Goal: Task Accomplishment & Management: Use online tool/utility

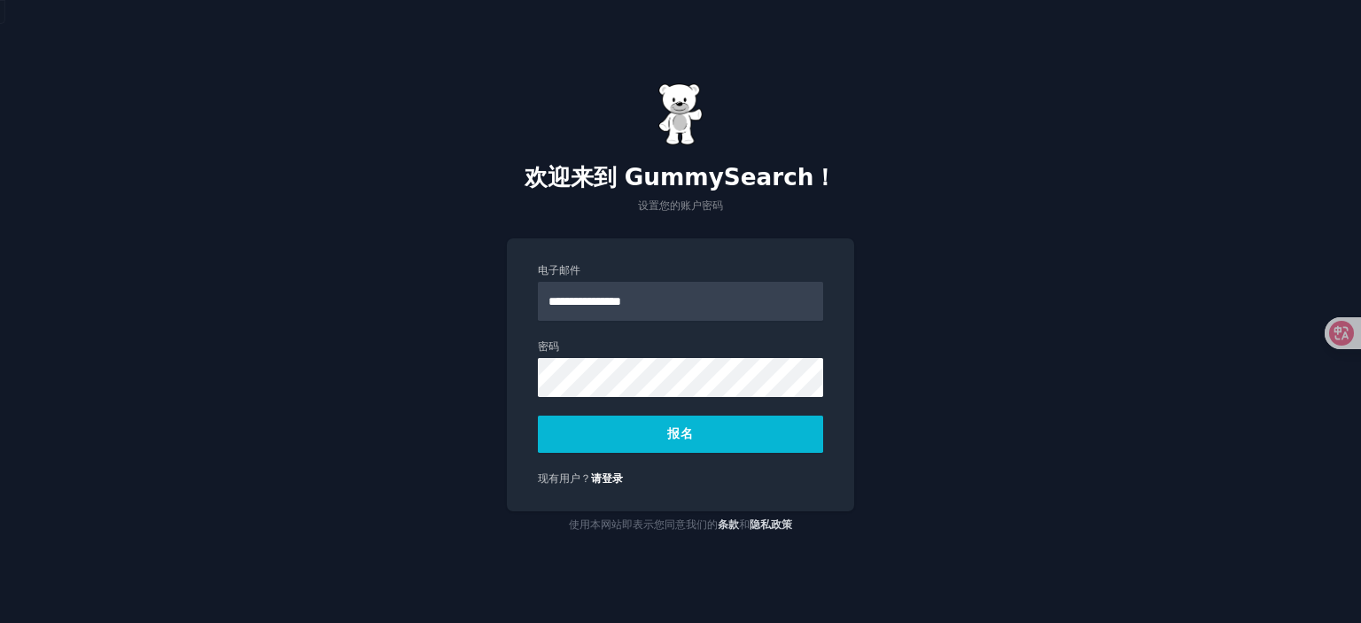
click at [461, 369] on div "**********" at bounding box center [680, 311] width 1361 height 623
click at [692, 435] on font "报名" at bounding box center [680, 433] width 26 height 14
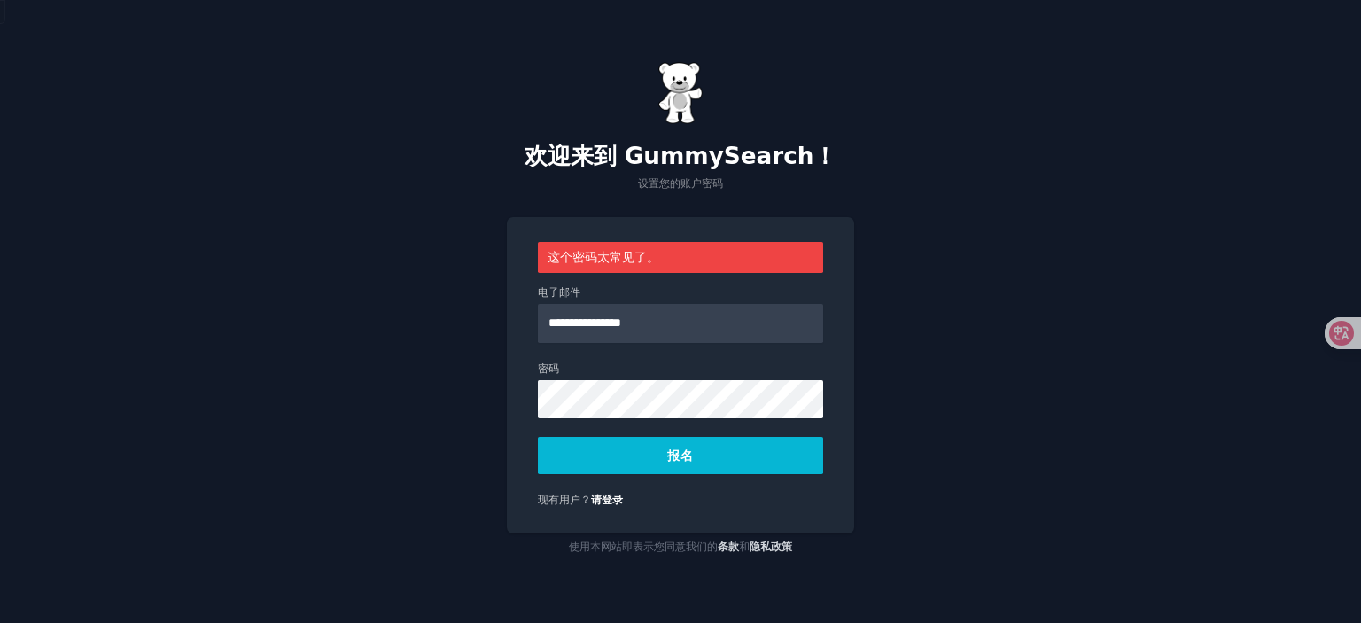
click at [750, 449] on button "报名" at bounding box center [680, 455] width 285 height 37
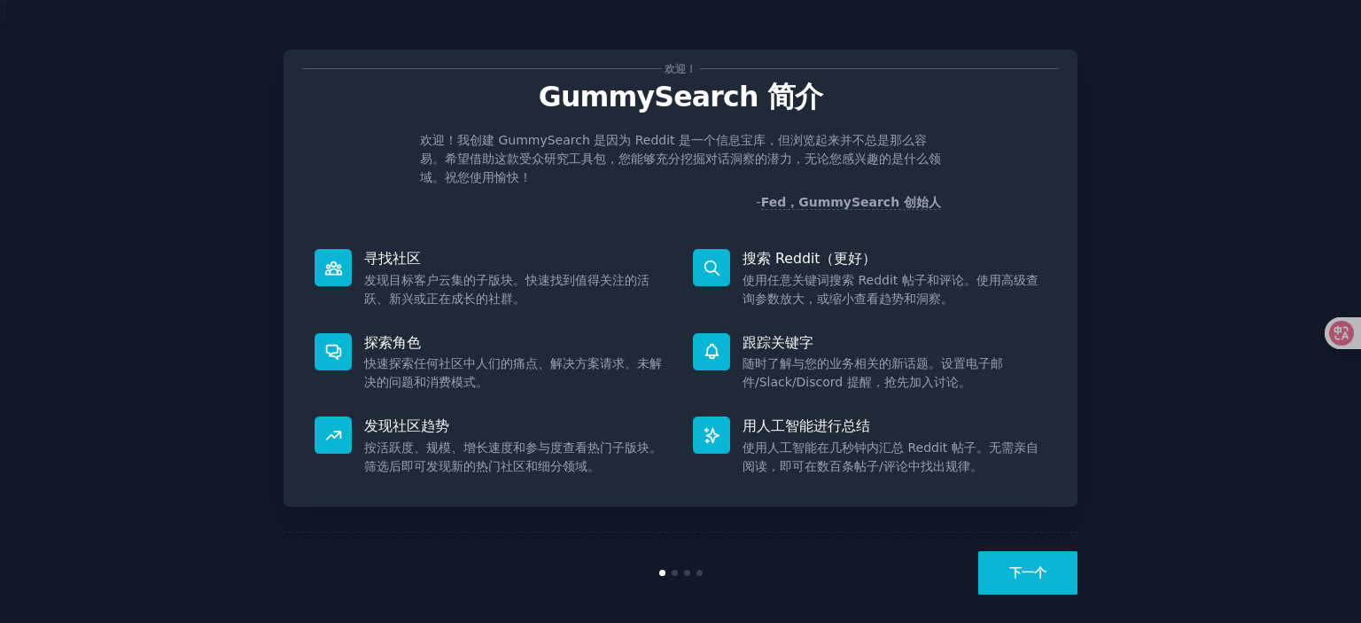
click at [1024, 583] on button "下一个" at bounding box center [1027, 572] width 99 height 43
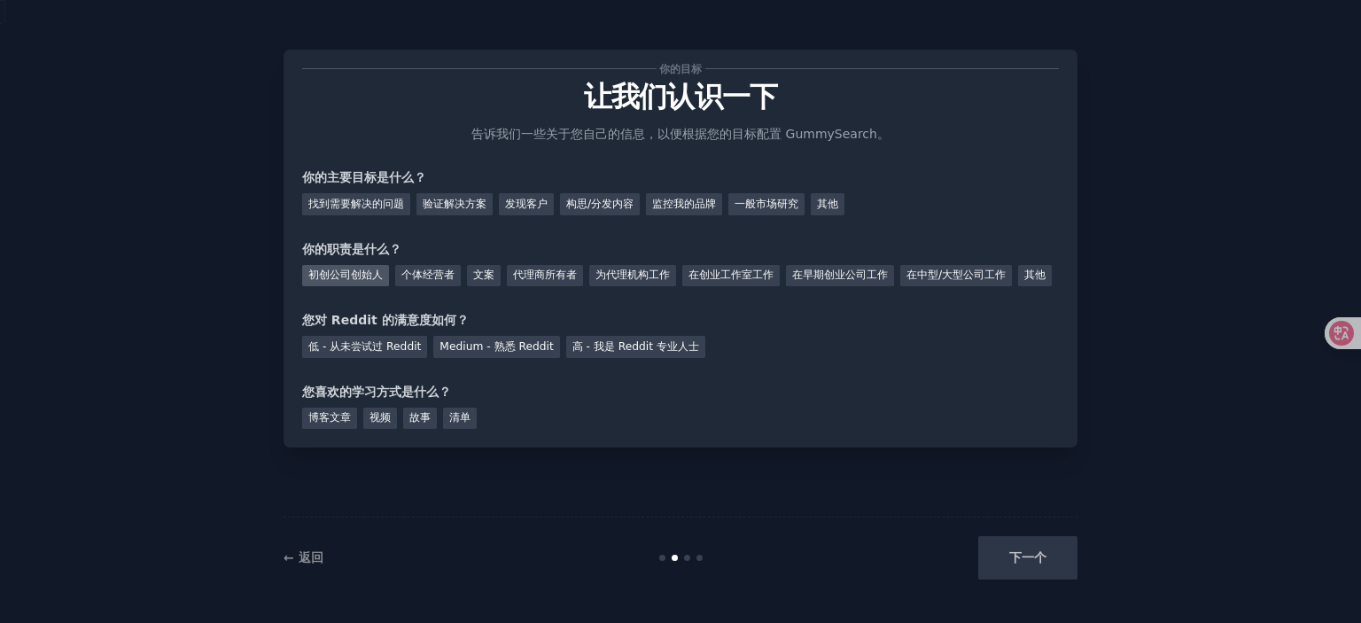
click at [351, 272] on font "初创公司创始人" at bounding box center [345, 274] width 74 height 12
click at [325, 205] on font "找到需要解决的问题" at bounding box center [356, 204] width 96 height 12
click at [380, 353] on font "低 - 从未尝试过 Reddit" at bounding box center [364, 346] width 113 height 12
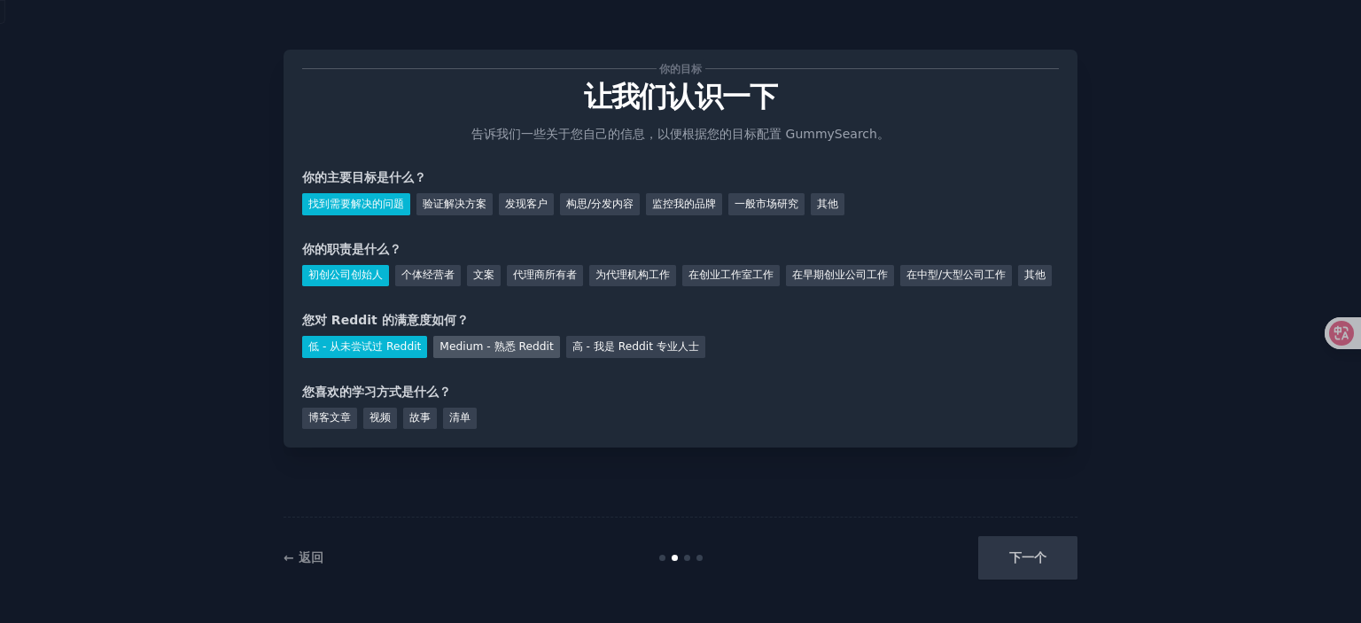
click at [514, 353] on font "Medium - 熟悉 Reddit" at bounding box center [495, 346] width 113 height 12
click at [354, 430] on div "博客文章" at bounding box center [329, 419] width 55 height 22
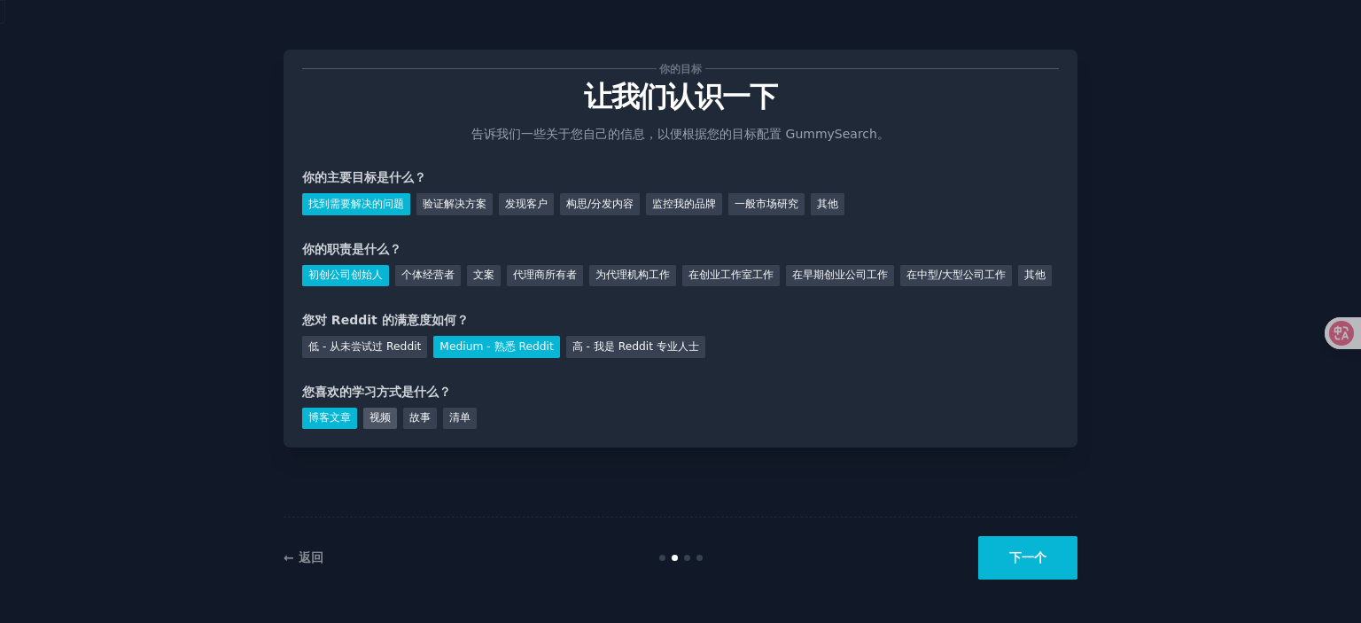
click at [386, 424] on font "视频" at bounding box center [379, 417] width 21 height 12
click at [334, 424] on font "博客文章" at bounding box center [329, 417] width 43 height 12
click at [377, 424] on font "视频" at bounding box center [379, 417] width 21 height 12
click at [1030, 564] on font "下一个" at bounding box center [1027, 557] width 37 height 14
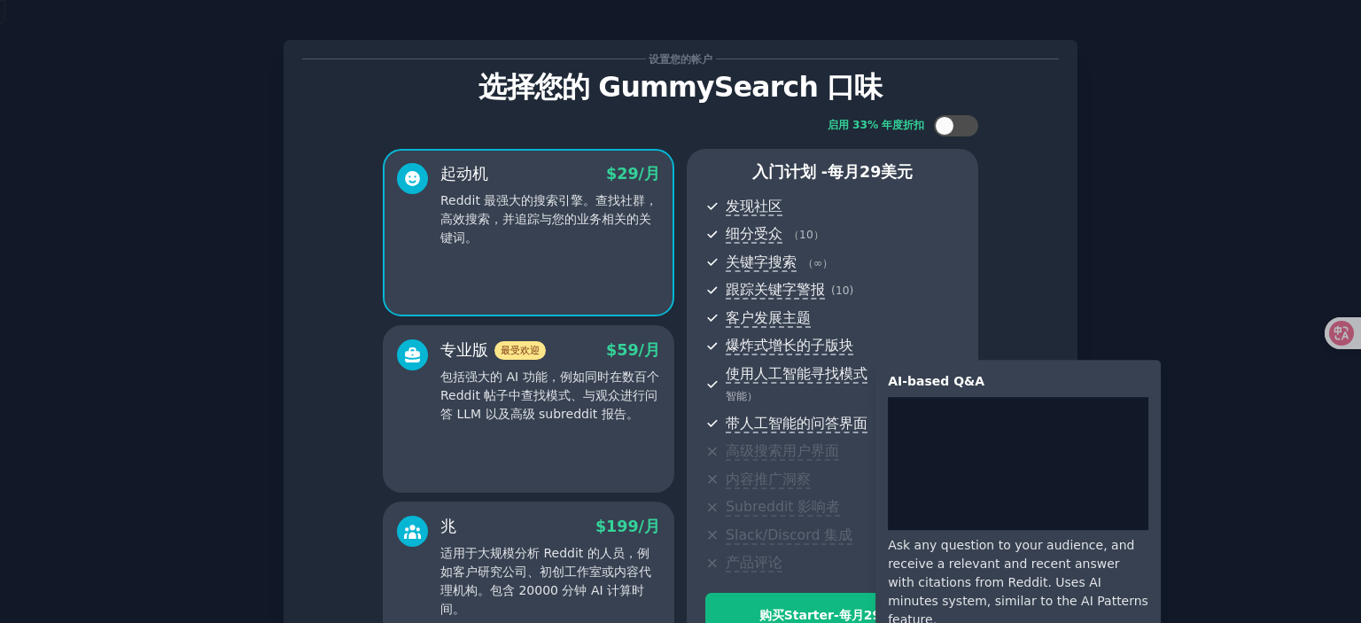
scroll to position [222, 0]
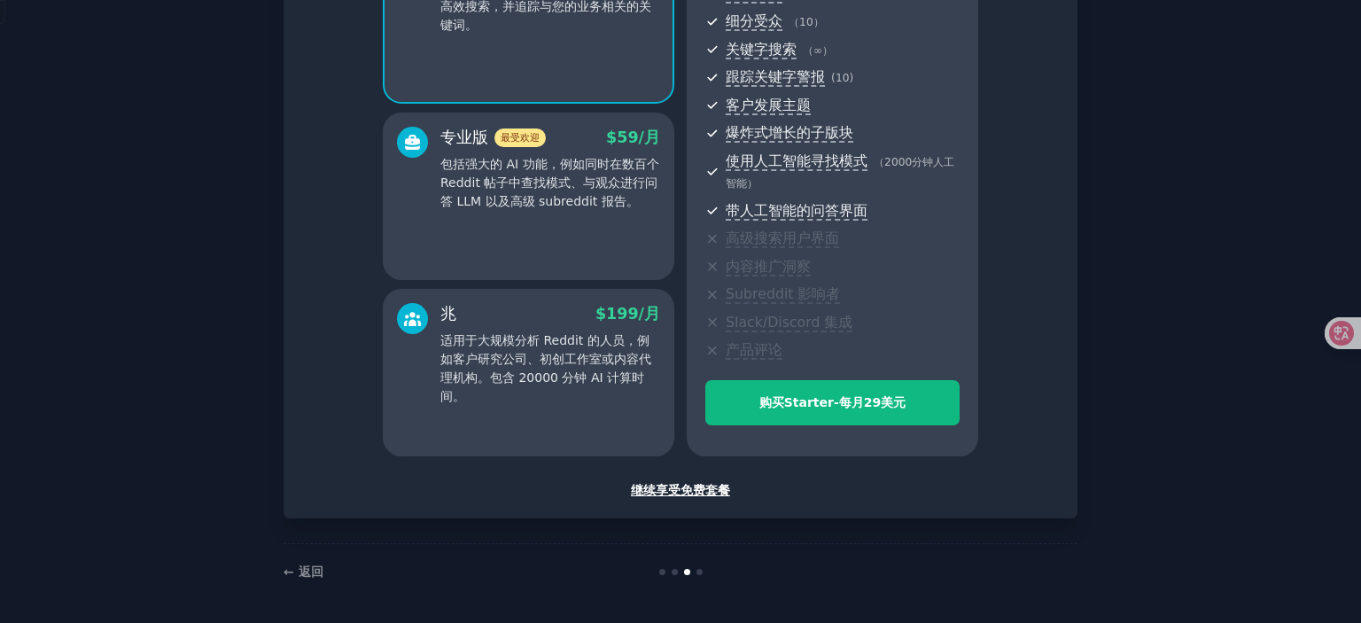
click at [673, 487] on font "继续享受免费套餐" at bounding box center [680, 490] width 99 height 14
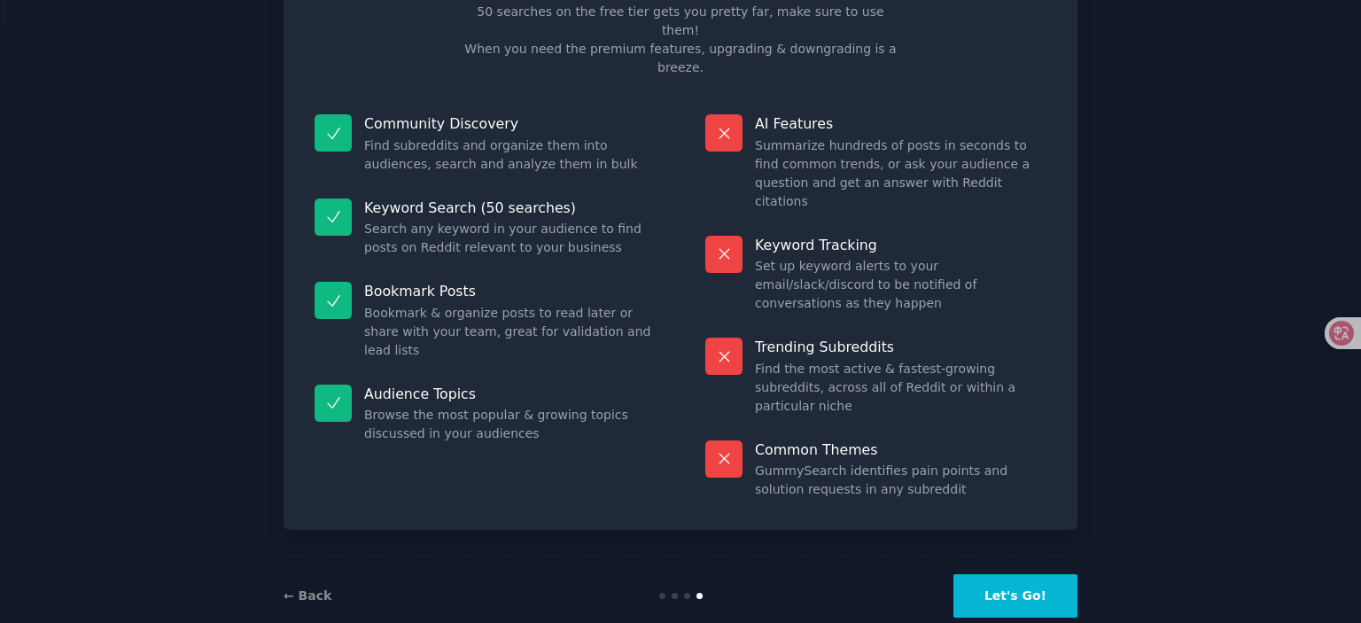
scroll to position [48, 0]
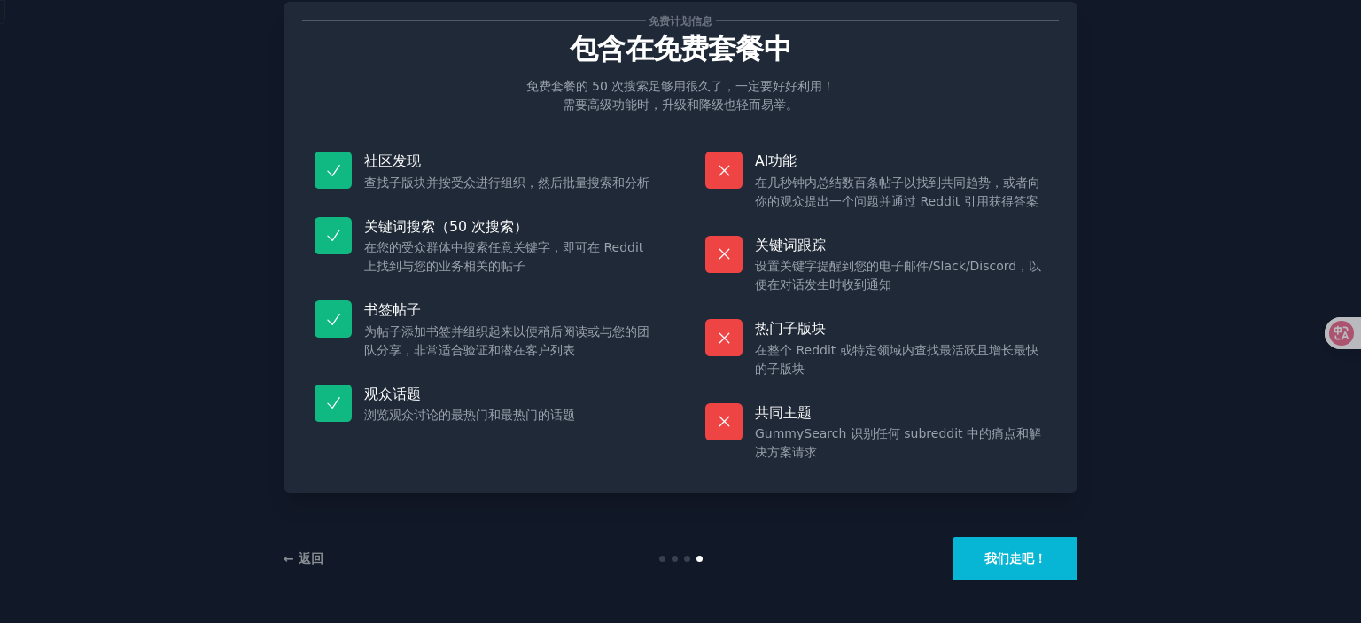
click at [1007, 560] on font "我们走吧！" at bounding box center [1015, 558] width 62 height 14
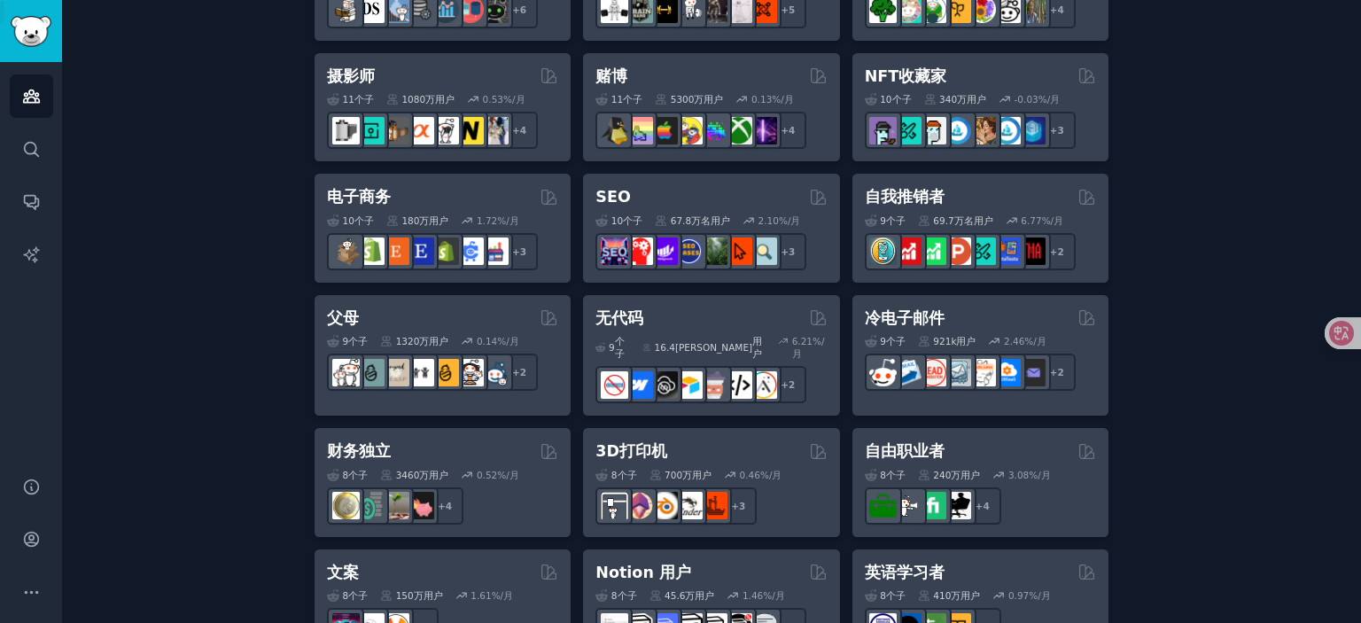
scroll to position [839, 0]
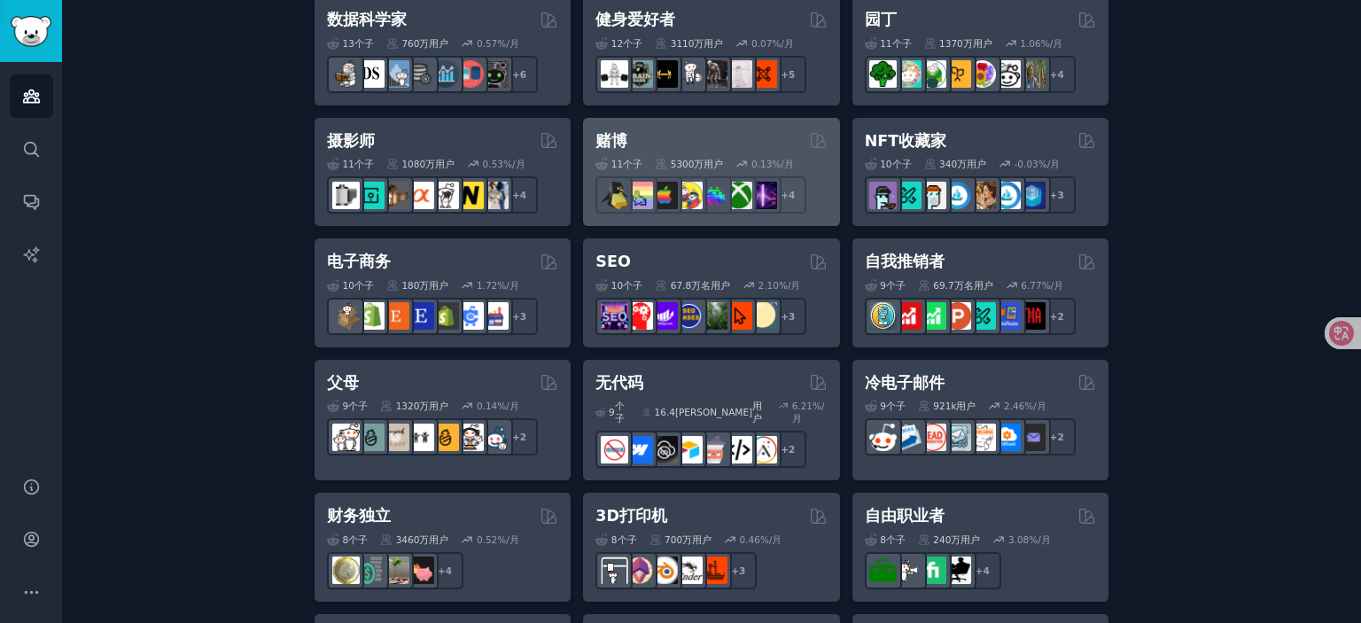
drag, startPoint x: 607, startPoint y: 124, endPoint x: 600, endPoint y: 130, distance: 9.4
click at [600, 132] on font "赌博" at bounding box center [611, 141] width 32 height 18
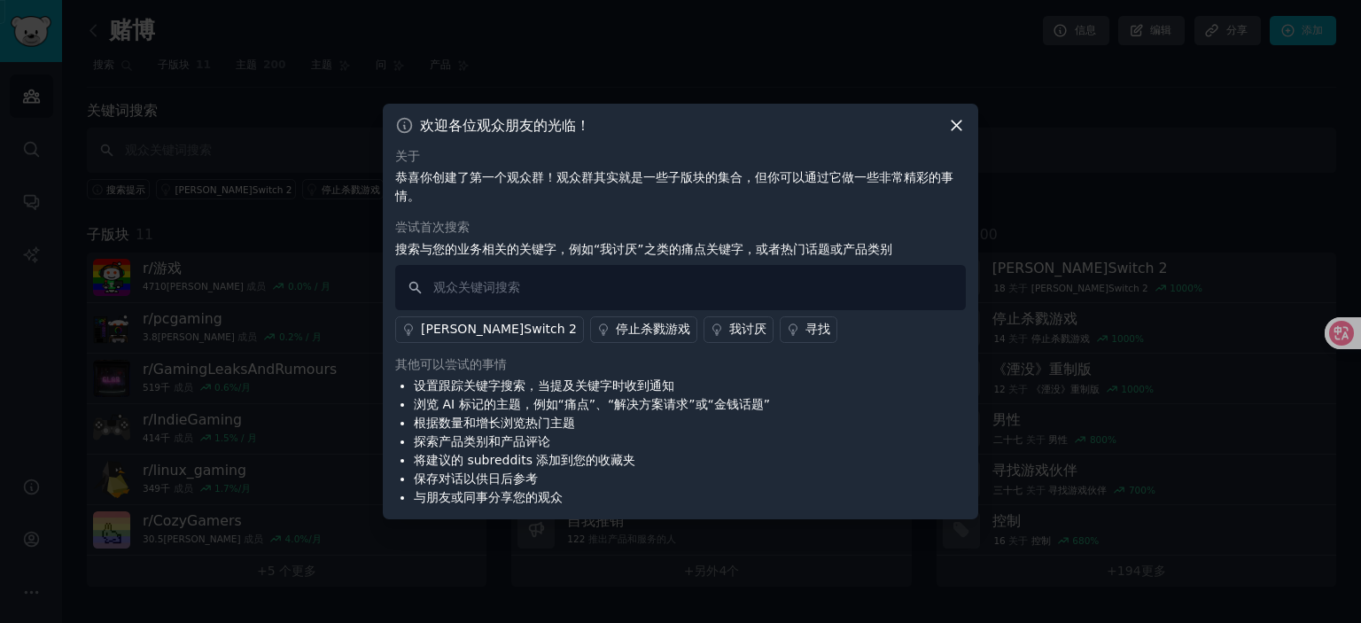
click at [960, 127] on icon at bounding box center [956, 125] width 19 height 19
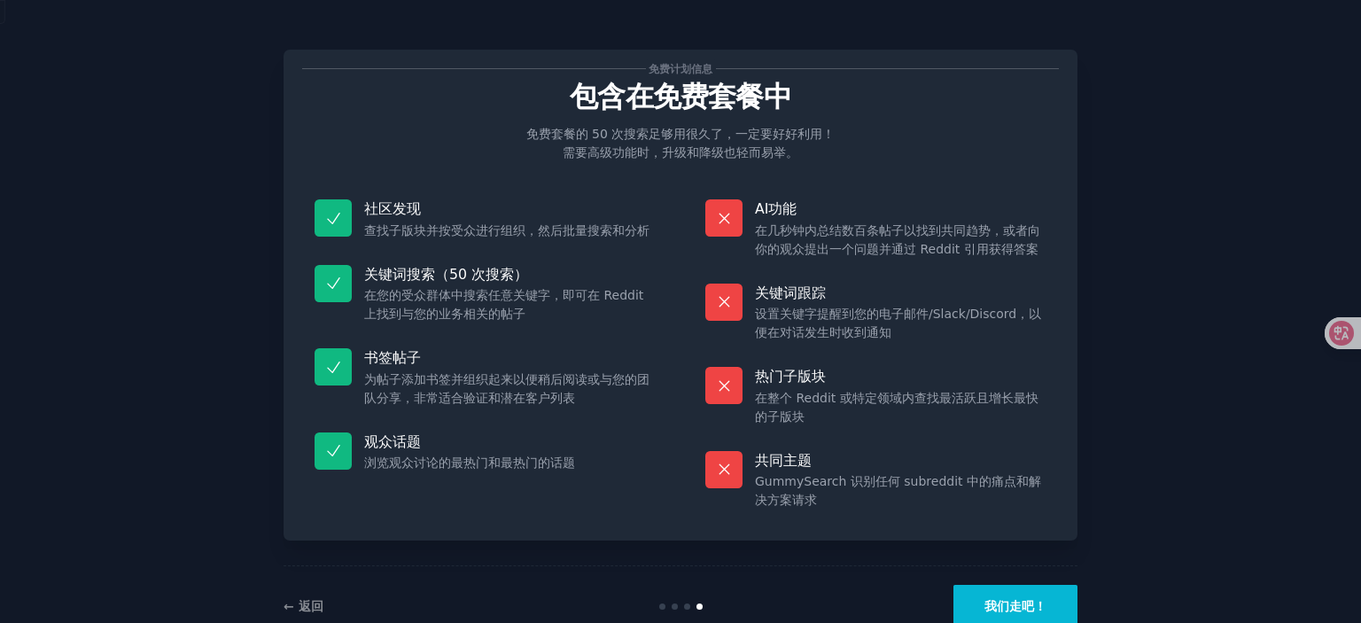
scroll to position [48, 0]
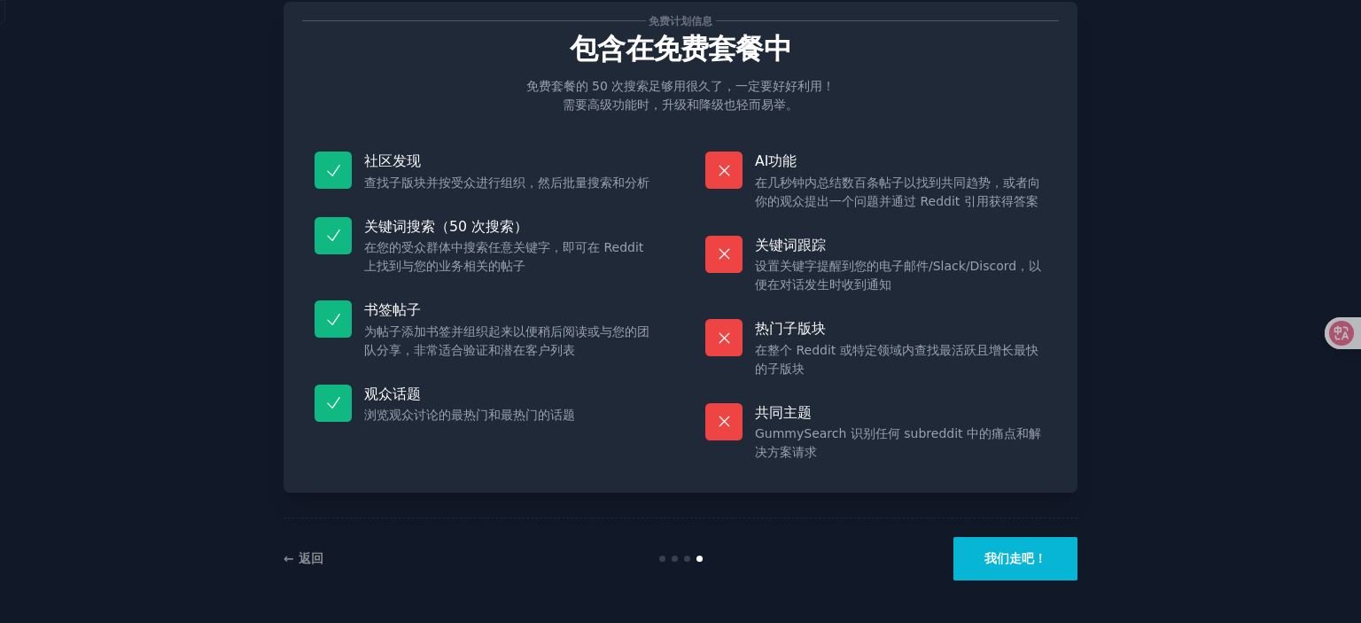
click at [1017, 546] on button "我们走吧！" at bounding box center [1015, 558] width 124 height 43
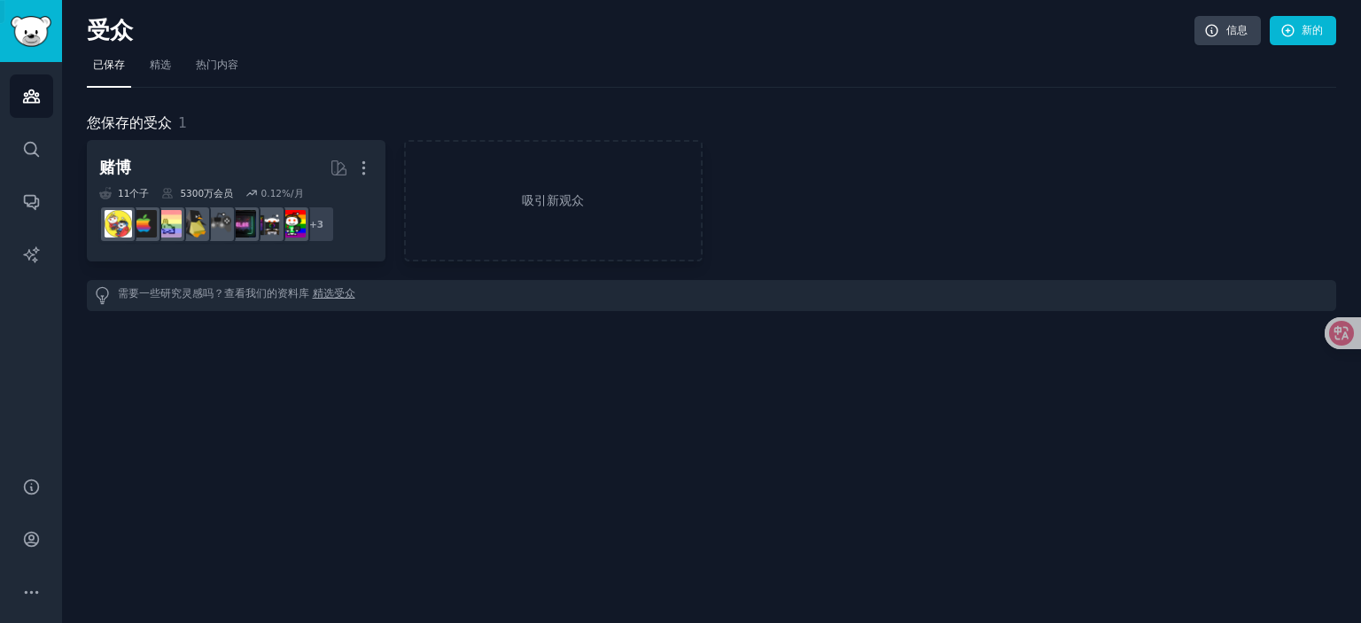
click at [116, 35] on font "受众" at bounding box center [110, 30] width 46 height 27
click at [44, 31] on img "侧边栏" at bounding box center [31, 31] width 41 height 31
click at [556, 211] on link "吸引新观众" at bounding box center [553, 200] width 299 height 121
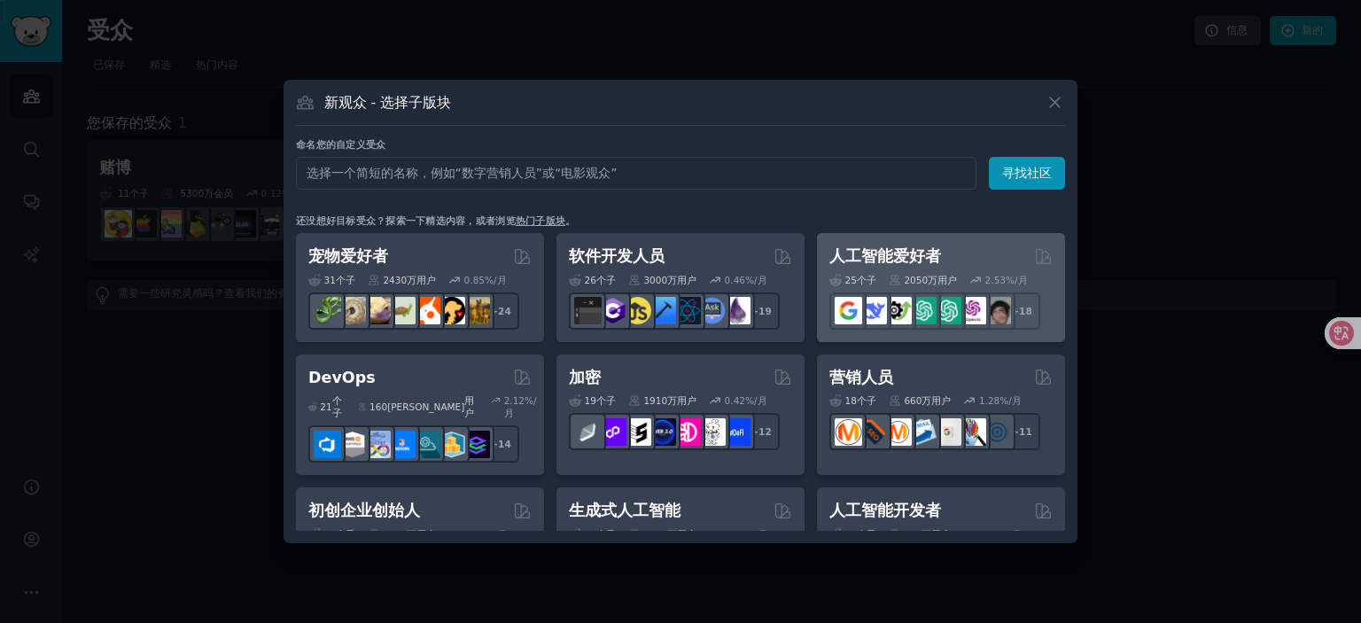
click at [889, 247] on font "人工智能爱好者" at bounding box center [885, 256] width 112 height 18
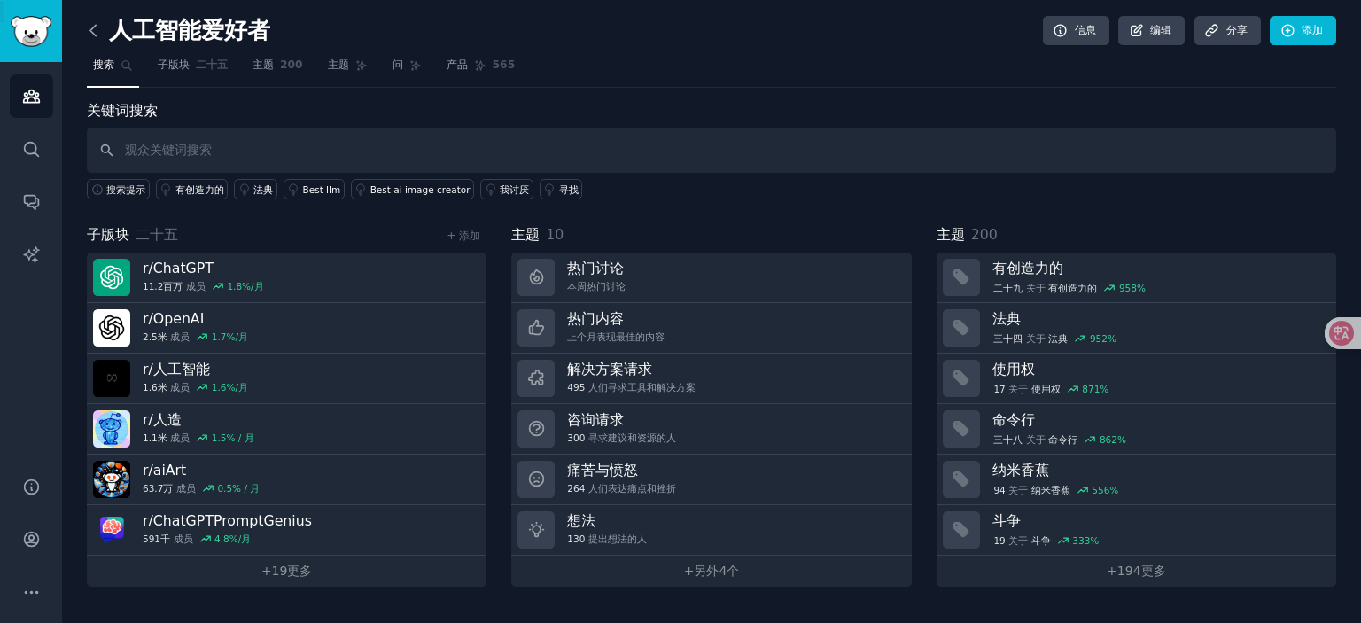
click at [95, 30] on icon at bounding box center [93, 30] width 19 height 19
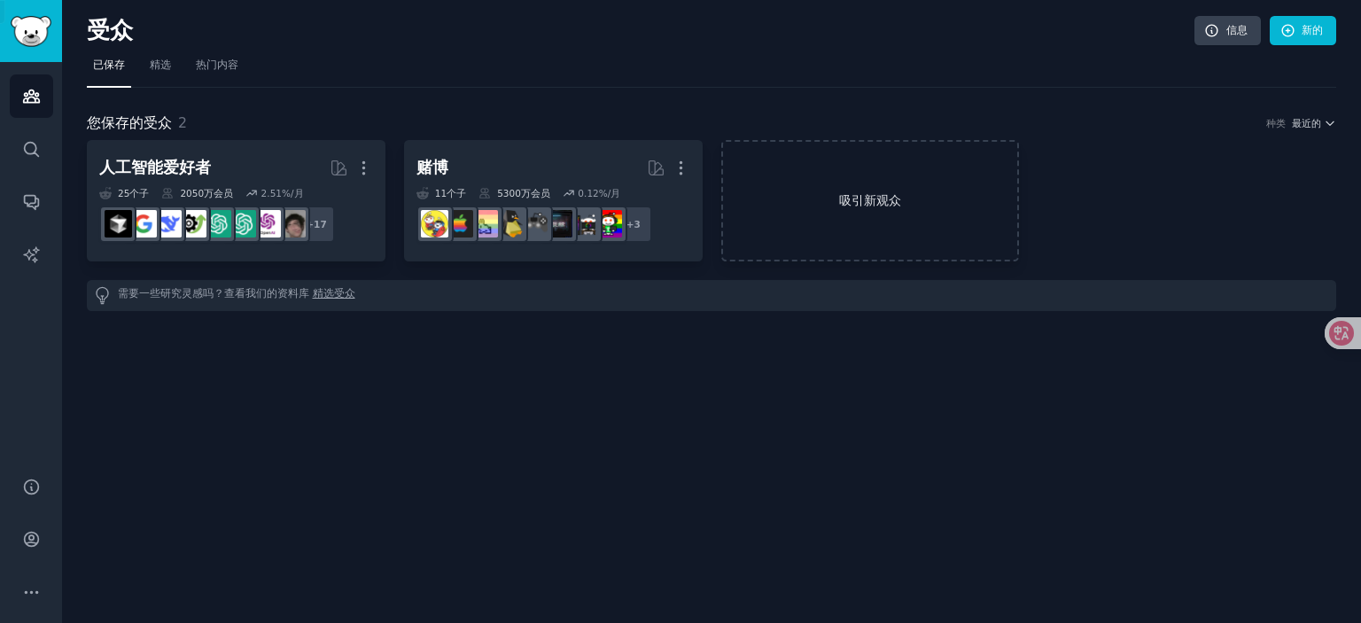
click at [845, 220] on link "吸引新观众" at bounding box center [870, 200] width 299 height 121
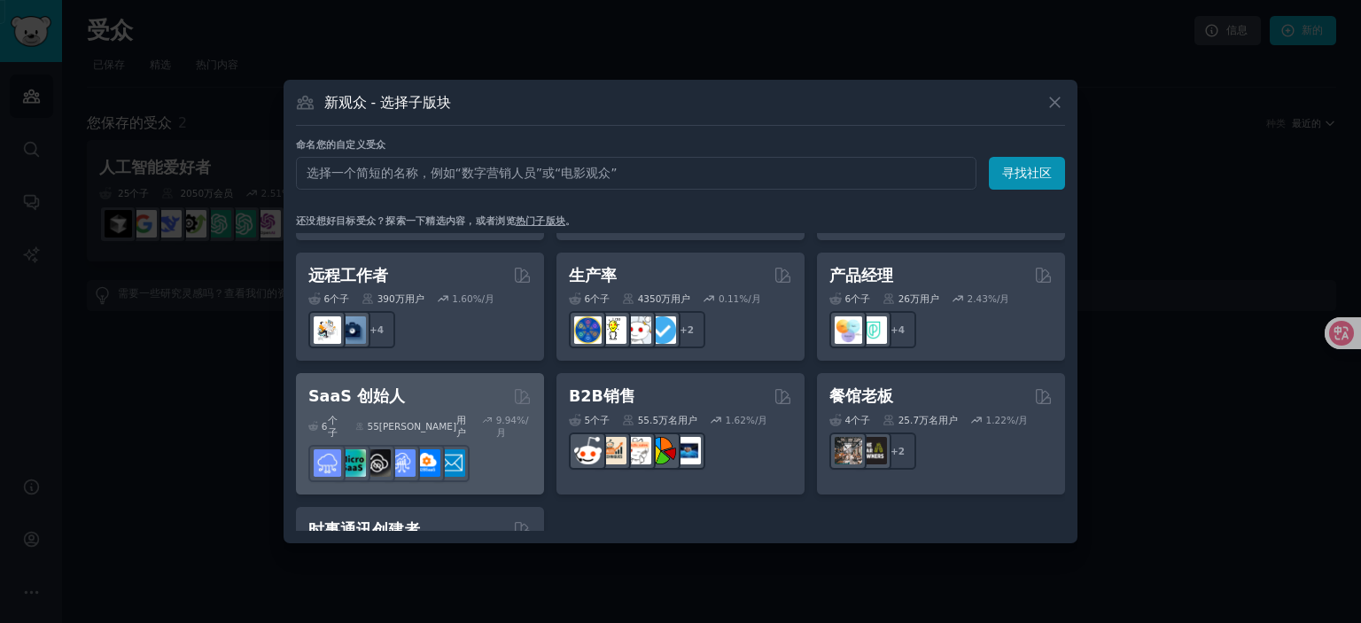
scroll to position [1333, 0]
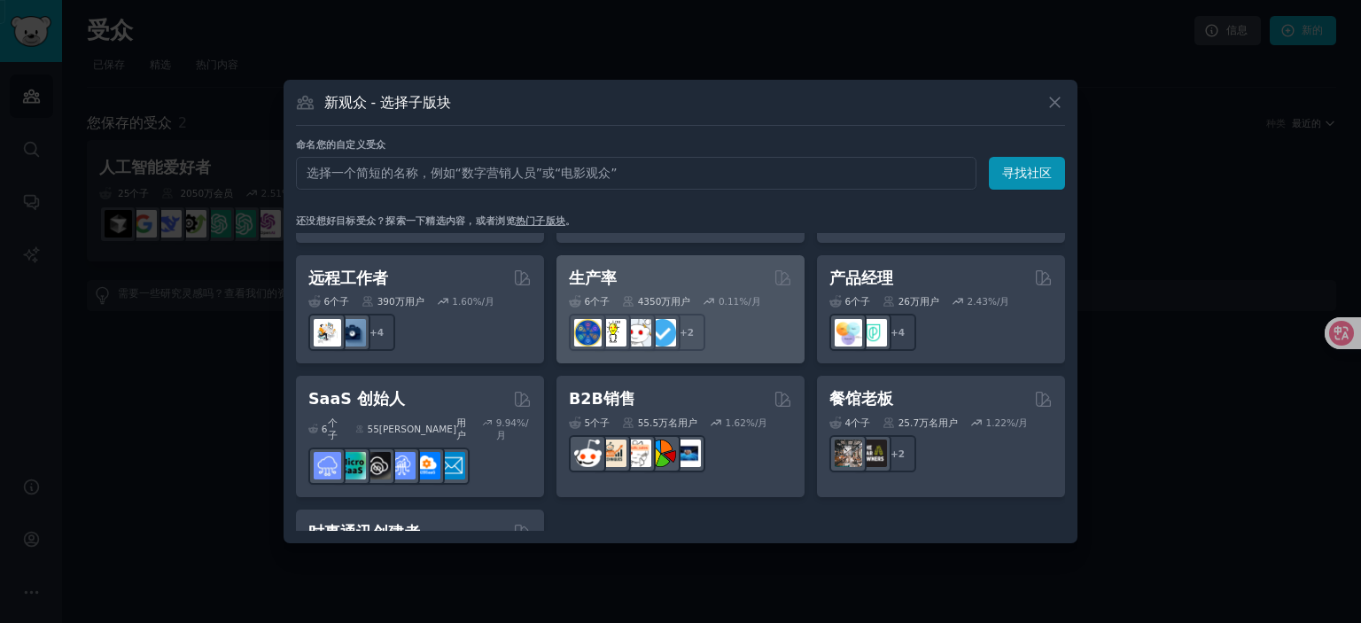
click at [643, 268] on div "生产率" at bounding box center [680, 279] width 223 height 22
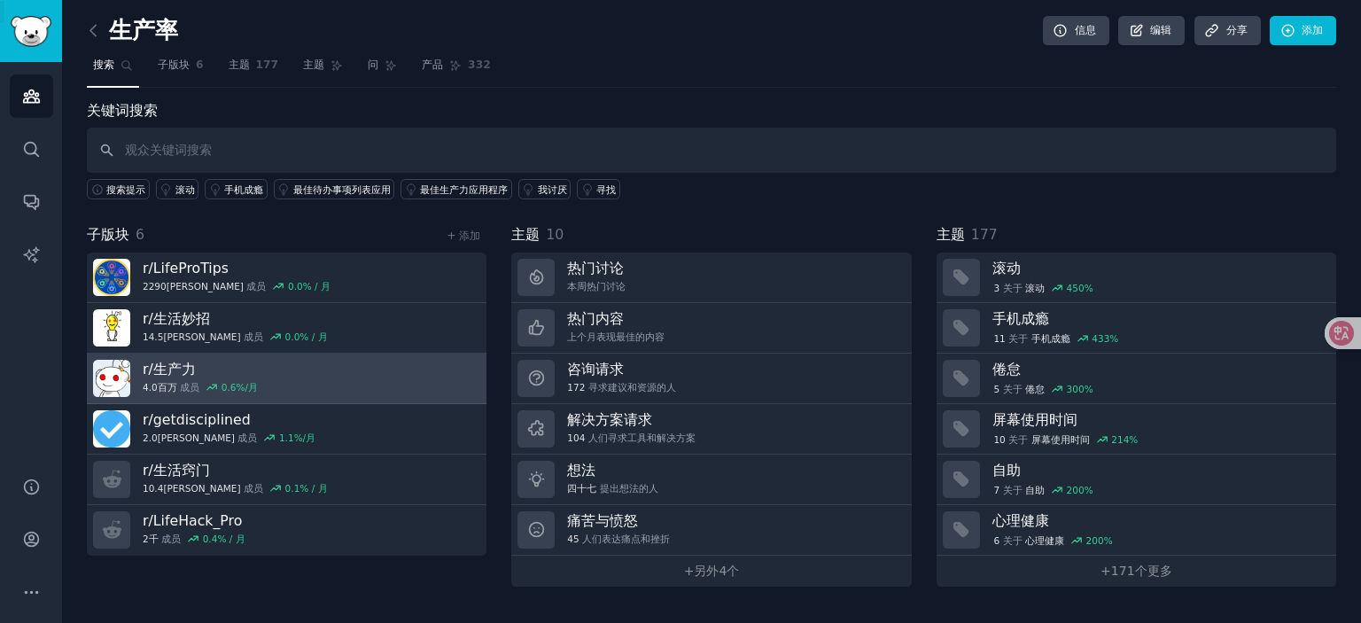
click at [308, 371] on link "r/ 生产力 4.0百万 成员 0.6 %/月" at bounding box center [287, 379] width 400 height 51
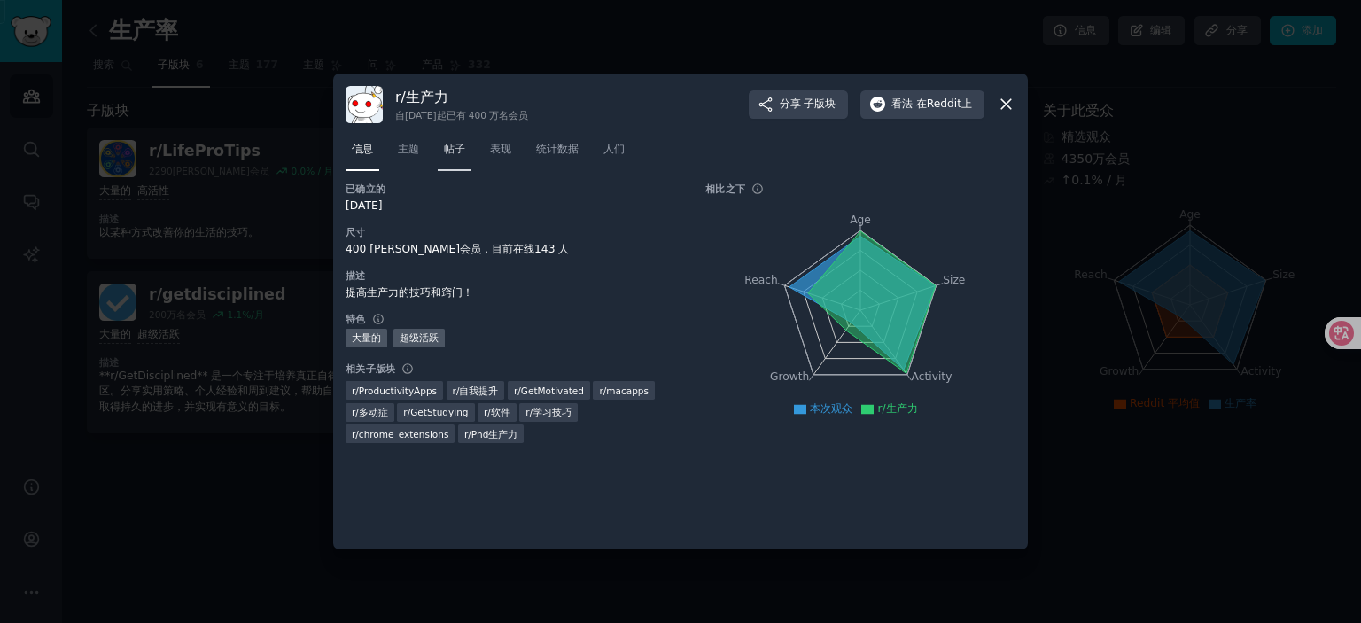
click at [455, 148] on font "帖子" at bounding box center [454, 149] width 21 height 12
